Goal: Task Accomplishment & Management: Manage account settings

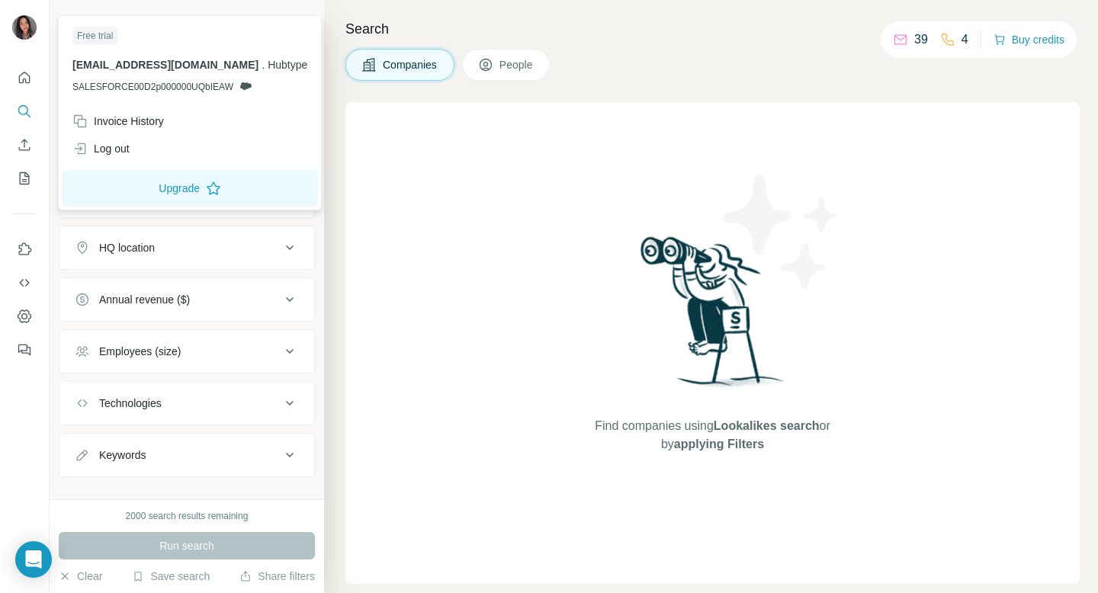
click at [32, 34] on img at bounding box center [24, 27] width 24 height 24
click at [105, 154] on div "Log out" at bounding box center [100, 148] width 57 height 15
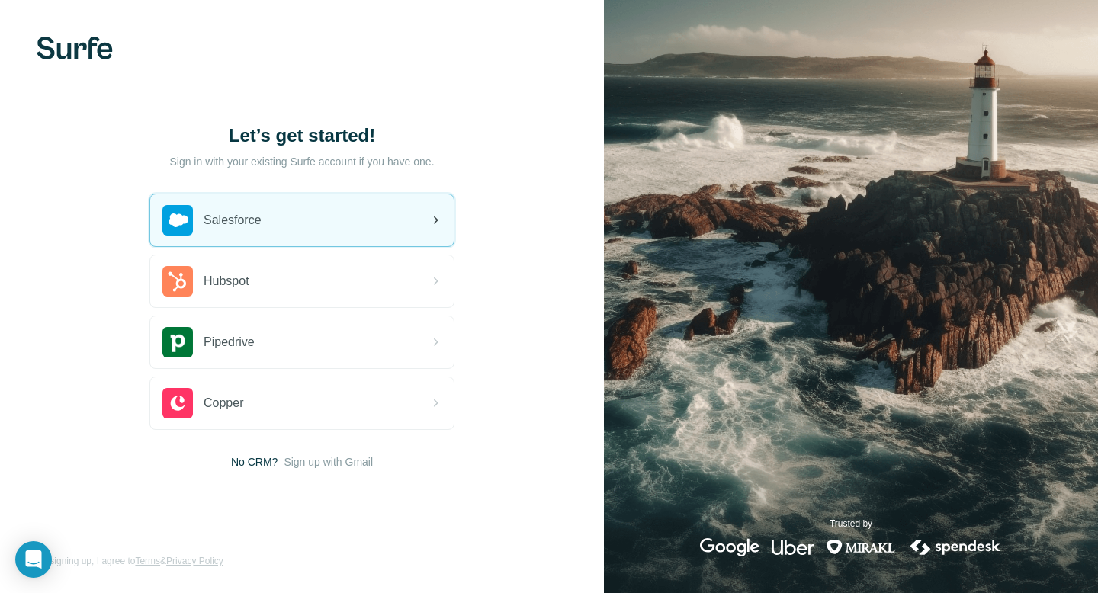
click at [288, 230] on div "Salesforce" at bounding box center [302, 220] width 304 height 52
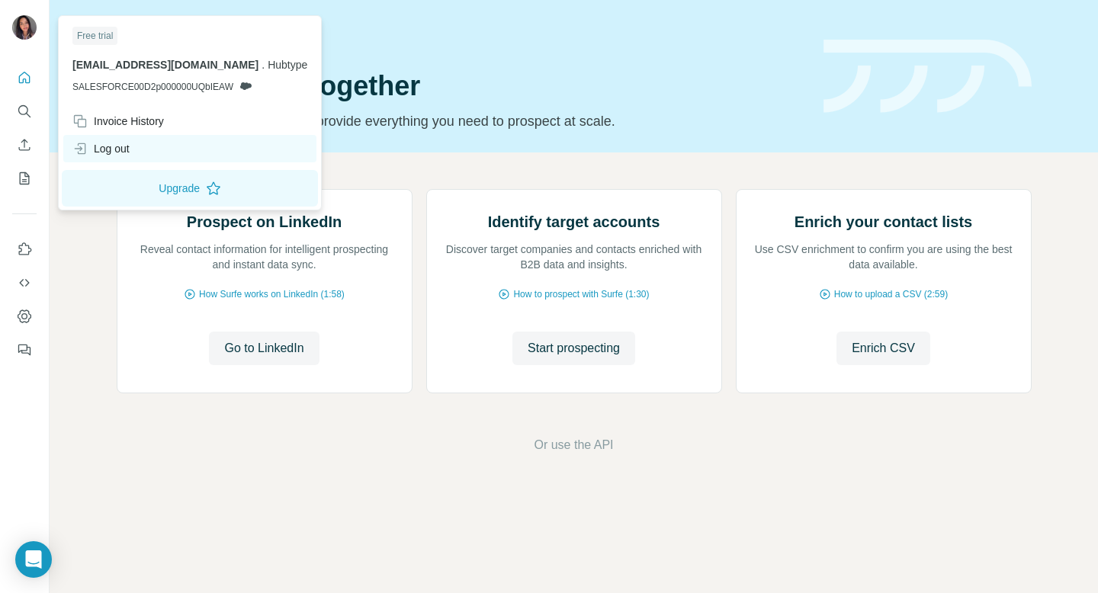
click at [94, 149] on div "Log out" at bounding box center [100, 148] width 57 height 15
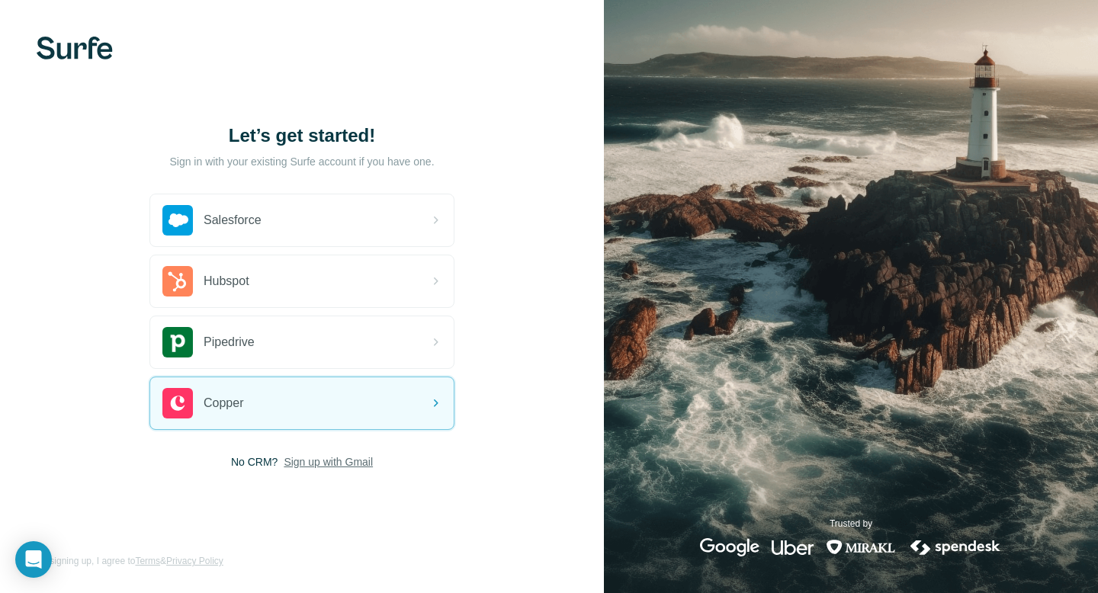
click at [321, 463] on span "Sign up with Gmail" at bounding box center [328, 461] width 89 height 15
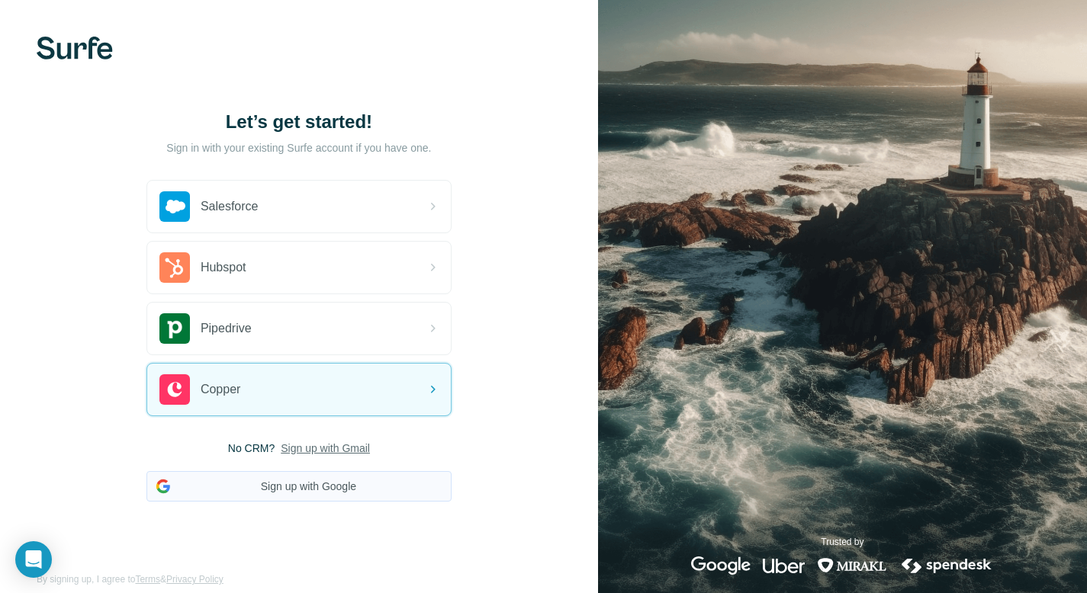
click at [300, 484] on button "Sign up with Google" at bounding box center [298, 486] width 305 height 31
